Goal: Transaction & Acquisition: Purchase product/service

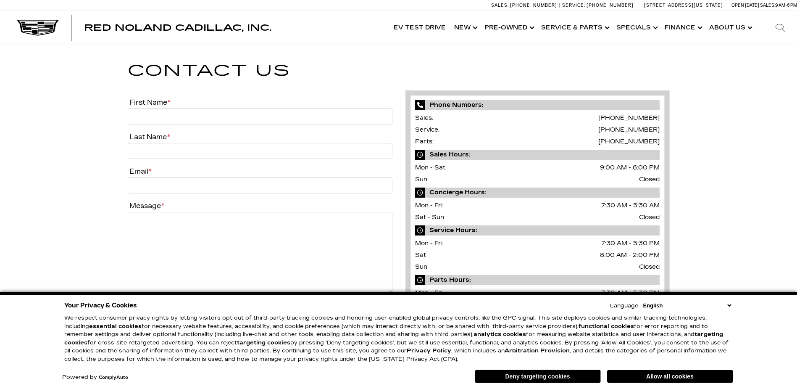
click at [561, 377] on button "Deny targeting cookies" at bounding box center [538, 375] width 126 height 13
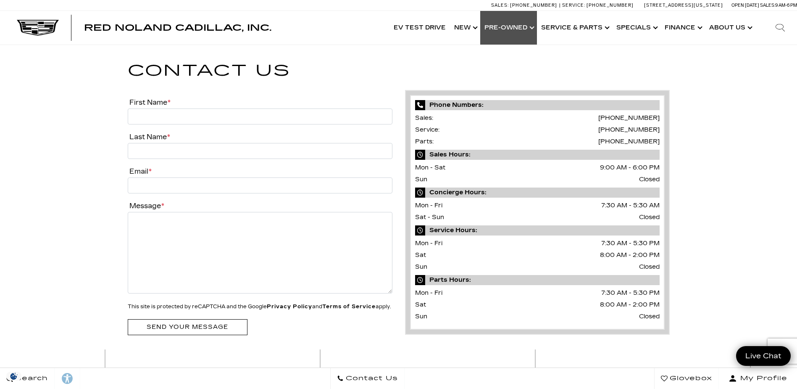
click at [525, 26] on link "Show Pre-Owned" at bounding box center [508, 28] width 57 height 34
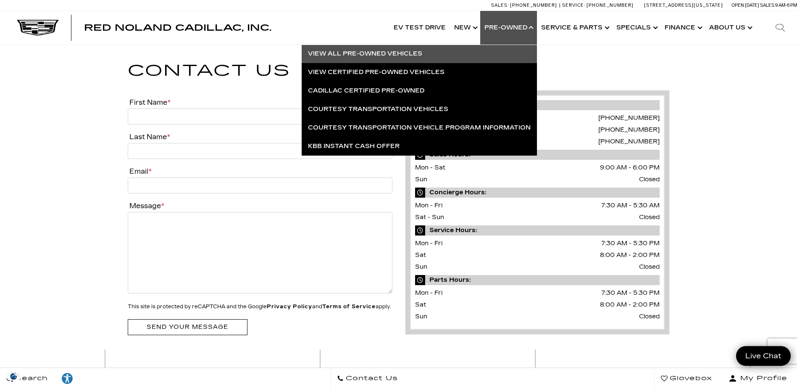
click at [380, 54] on link "View All Pre-Owned Vehicles" at bounding box center [419, 54] width 235 height 18
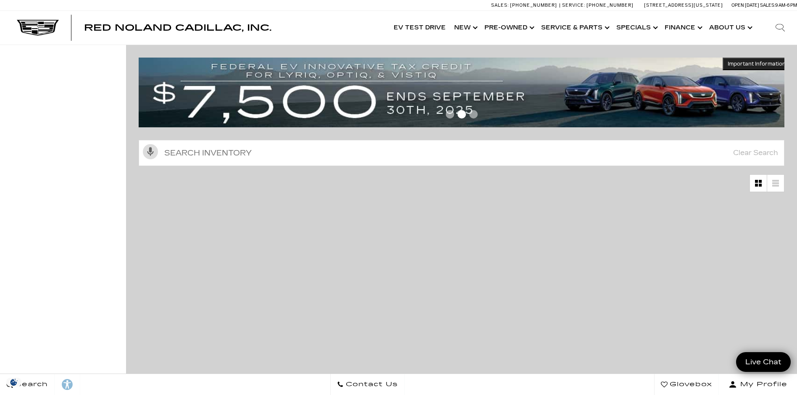
click at [338, 160] on input "text" at bounding box center [462, 153] width 646 height 26
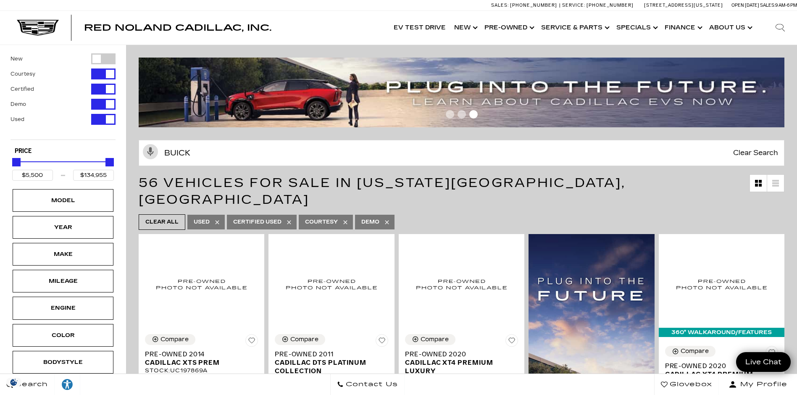
type input "buick"
type input "$37,500"
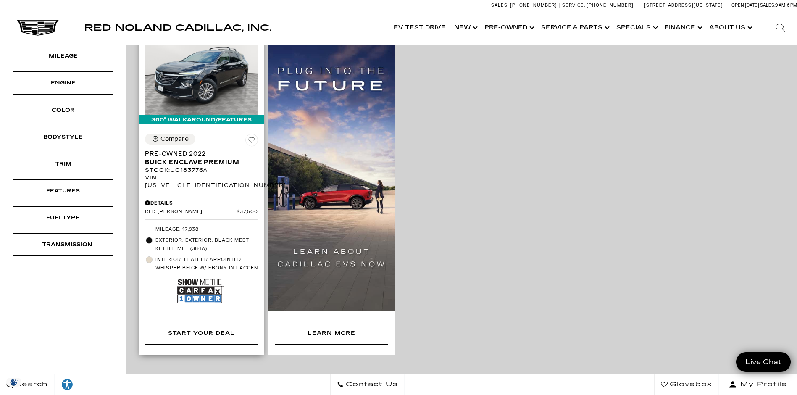
scroll to position [126, 0]
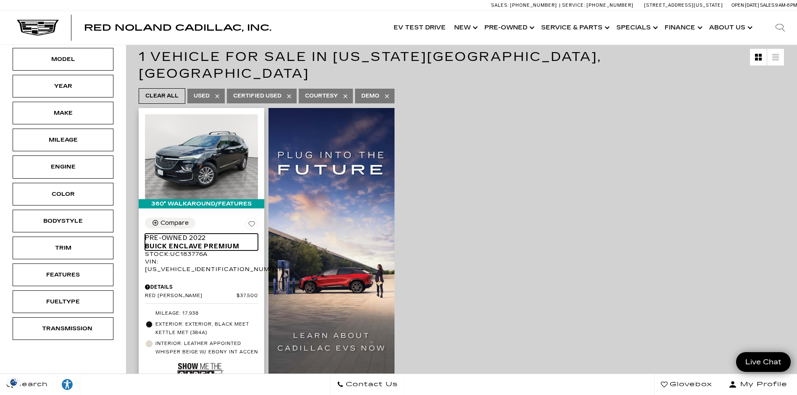
click at [203, 242] on span "Buick Enclave Premium" at bounding box center [198, 246] width 107 height 8
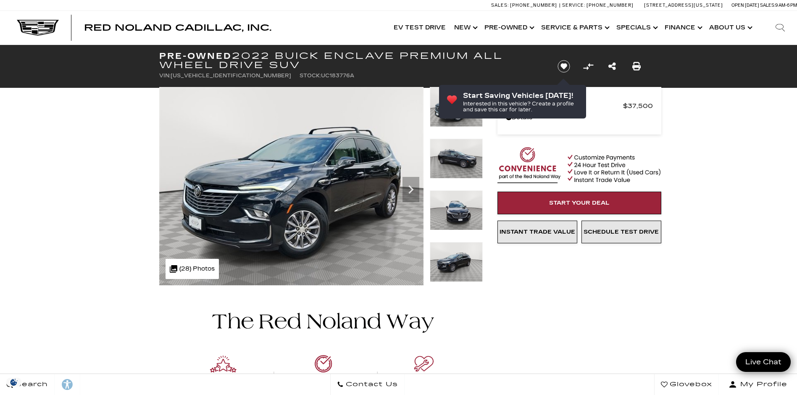
drag, startPoint x: 460, startPoint y: 162, endPoint x: 460, endPoint y: 192, distance: 29.8
click at [460, 159] on img at bounding box center [456, 159] width 53 height 40
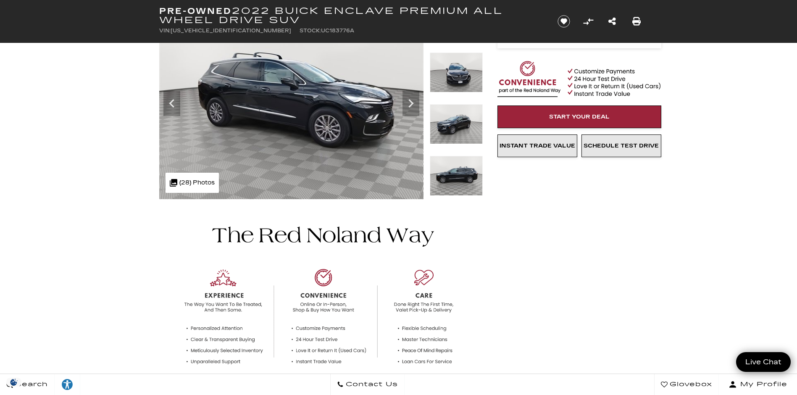
scroll to position [13, 0]
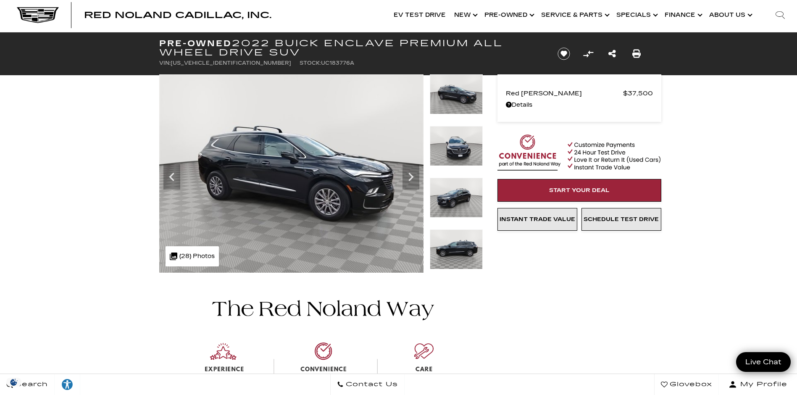
click at [461, 216] on img at bounding box center [456, 198] width 53 height 40
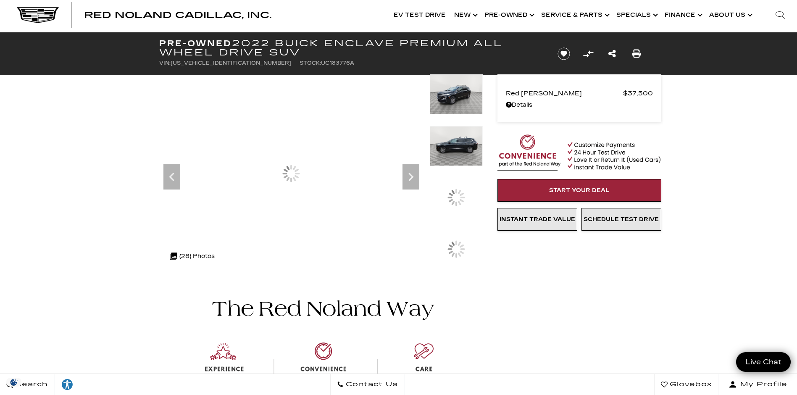
click at [457, 166] on img at bounding box center [456, 146] width 53 height 40
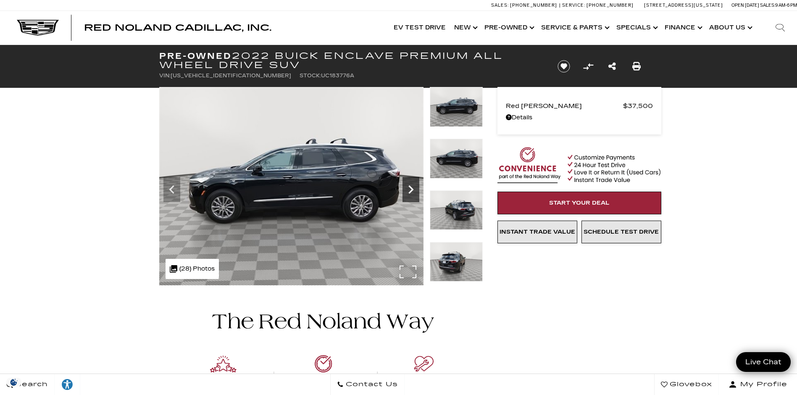
click at [418, 194] on icon "Next" at bounding box center [411, 189] width 17 height 17
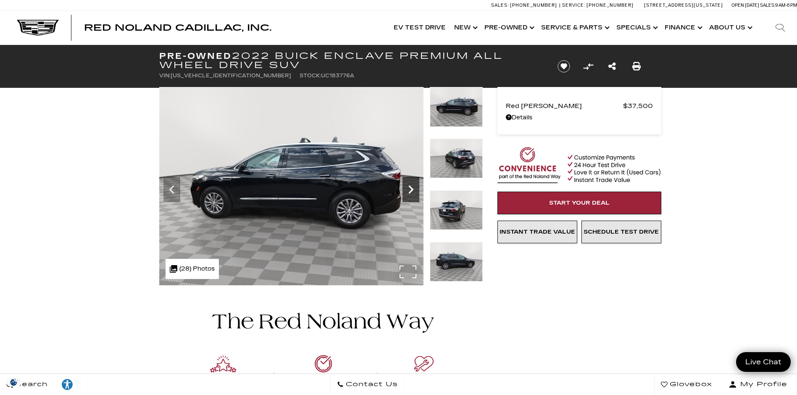
click at [414, 192] on icon "Next" at bounding box center [411, 189] width 17 height 17
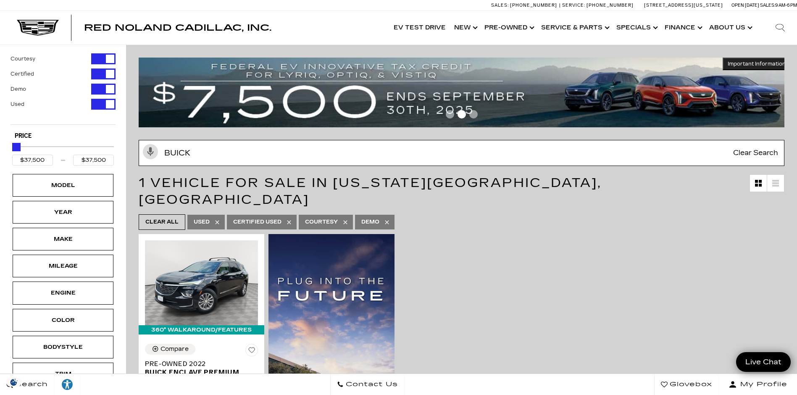
click at [203, 149] on input "buick" at bounding box center [462, 153] width 646 height 26
click at [202, 149] on input "buick" at bounding box center [462, 153] width 646 height 26
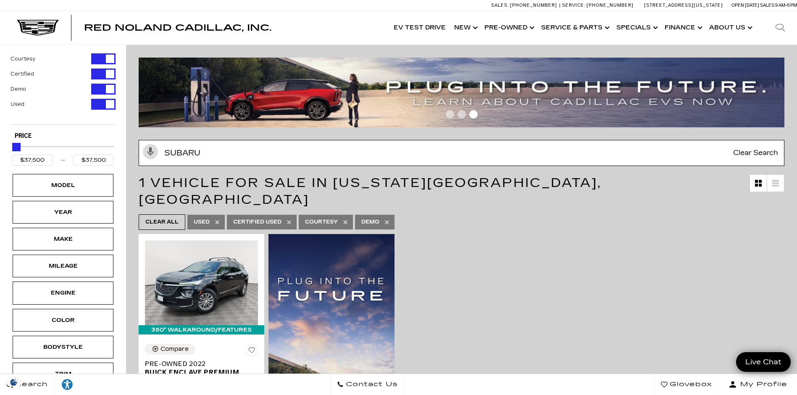
type input "subaru"
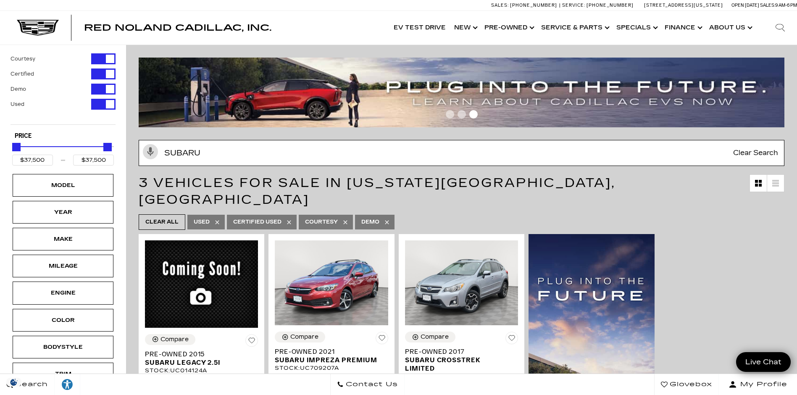
type input "$12,500"
type input "$21,189"
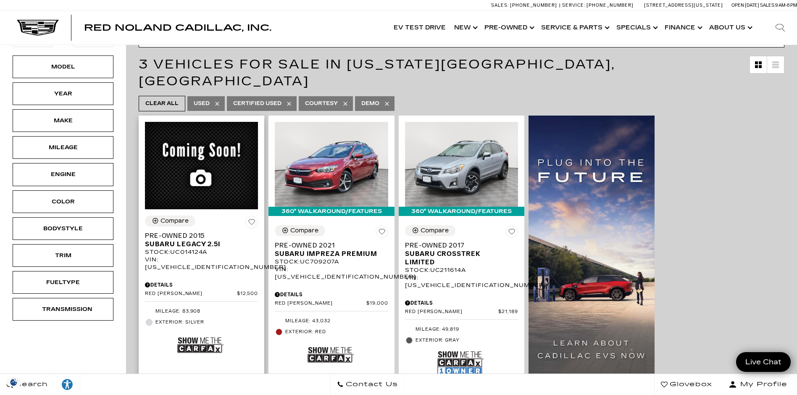
scroll to position [126, 0]
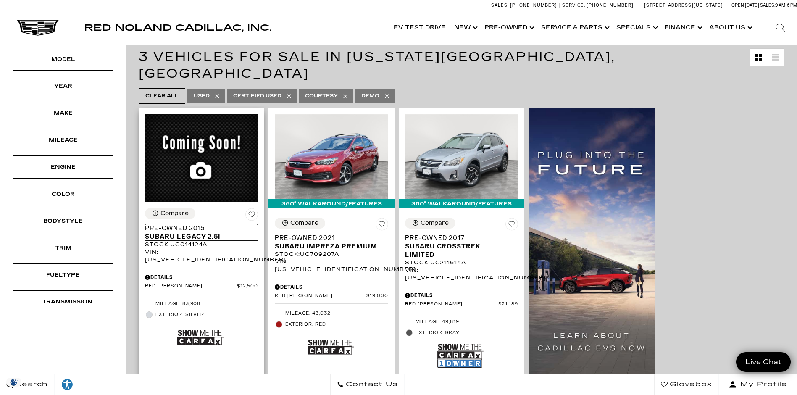
click at [205, 232] on span "Subaru Legacy 2.5i" at bounding box center [198, 236] width 107 height 8
